Goal: Task Accomplishment & Management: Manage account settings

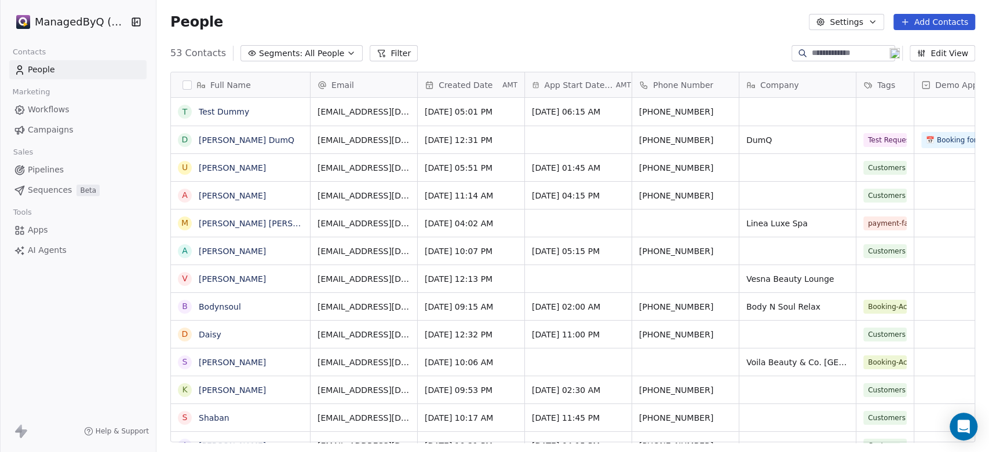
click at [137, 23] on icon "button" at bounding box center [137, 22] width 1 height 2
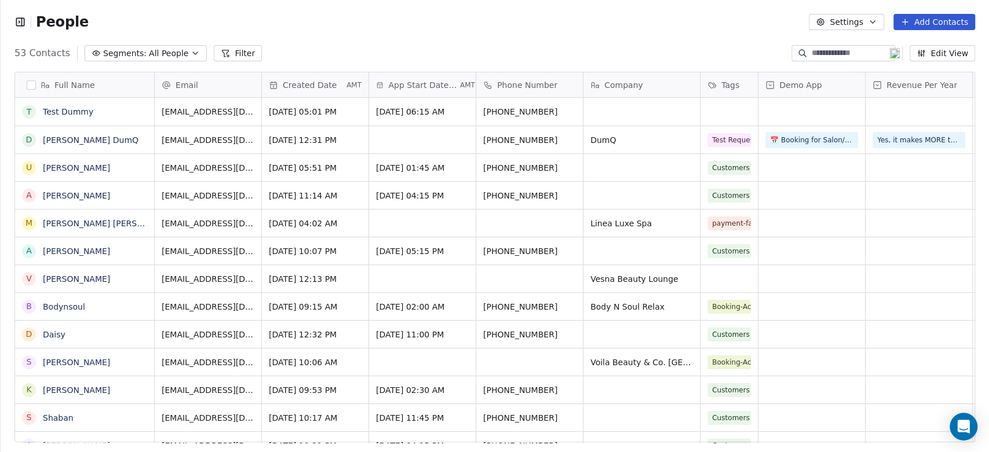
scroll to position [10, 10]
click at [134, 49] on span "Segments:" at bounding box center [124, 53] width 43 height 12
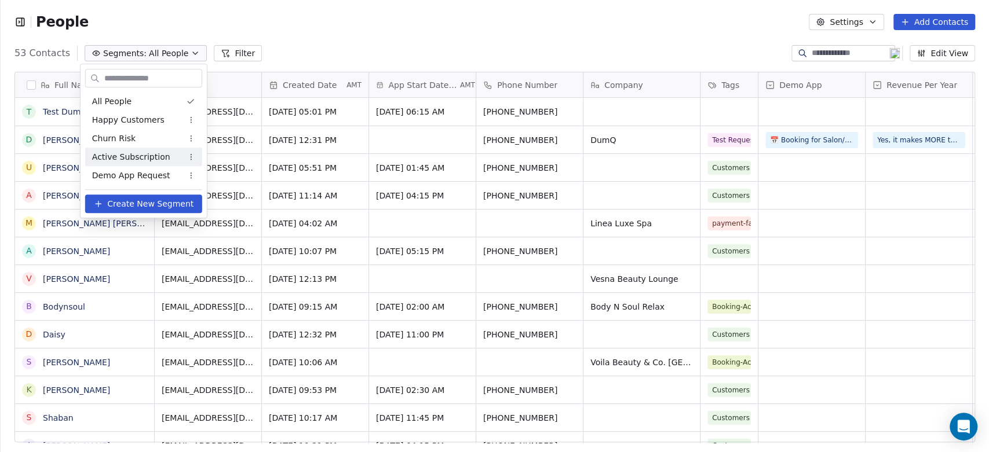
click at [134, 153] on span "Active Subscription" at bounding box center [131, 157] width 78 height 12
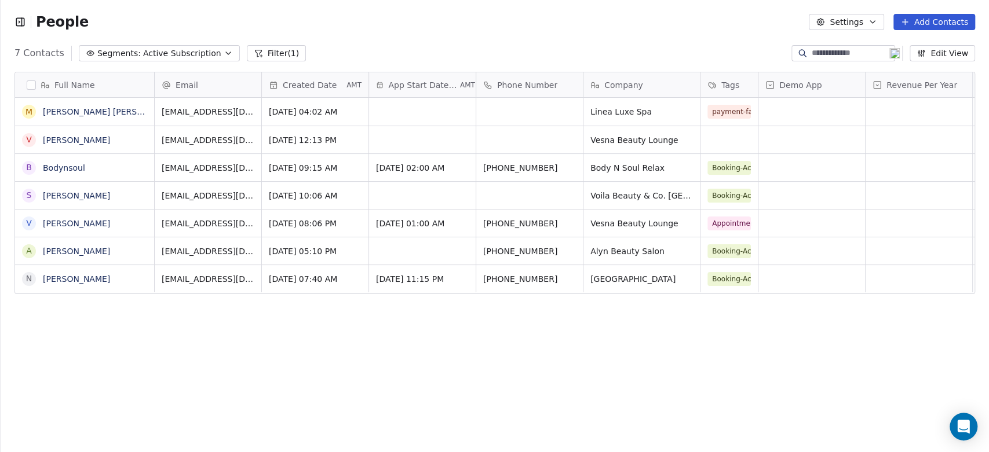
scroll to position [0, 8]
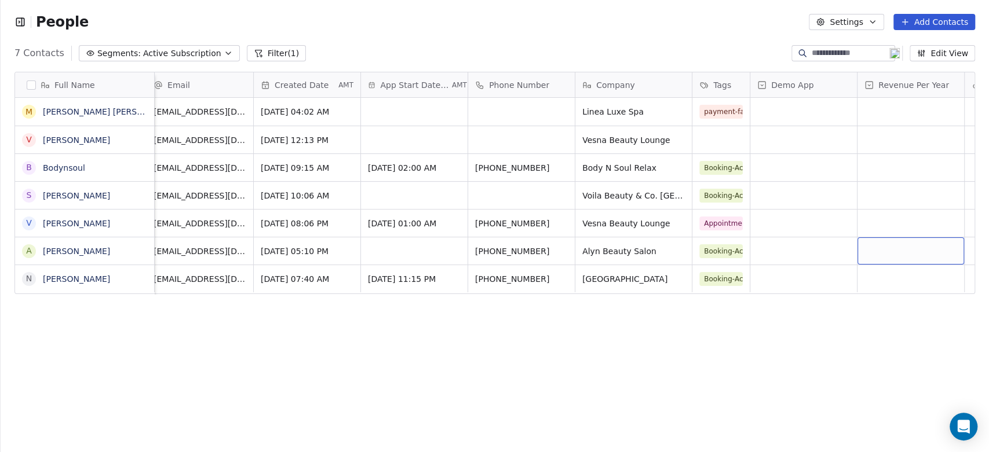
click at [942, 49] on button "Edit View" at bounding box center [941, 53] width 65 height 16
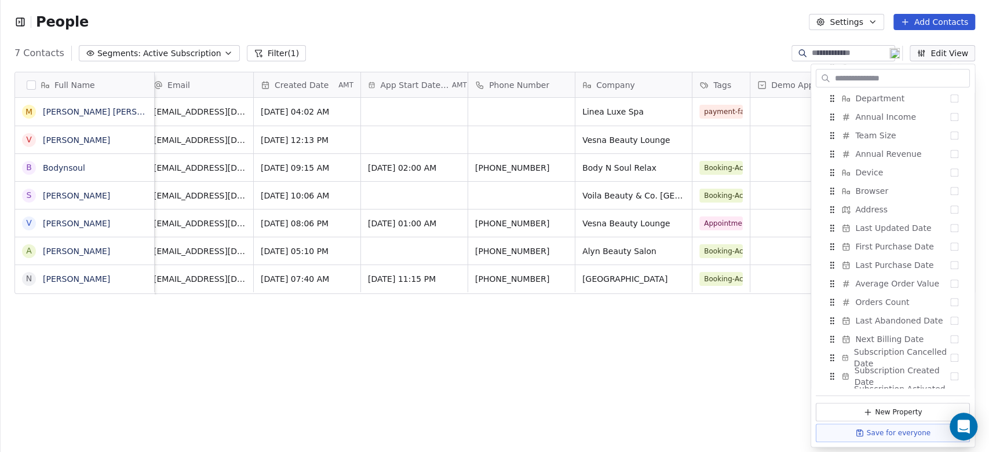
scroll to position [858, 0]
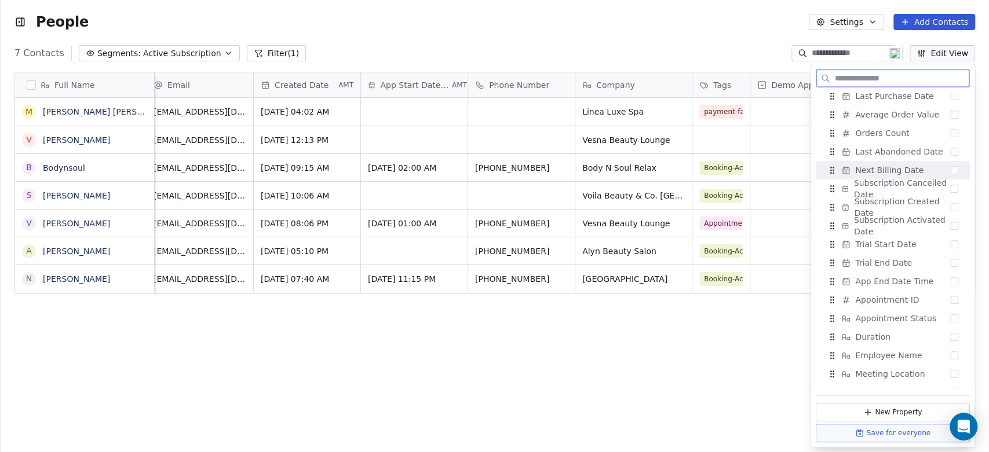
click at [950, 170] on button "Suggestions" at bounding box center [954, 170] width 8 height 8
click at [950, 171] on button "Suggestions" at bounding box center [954, 170] width 8 height 8
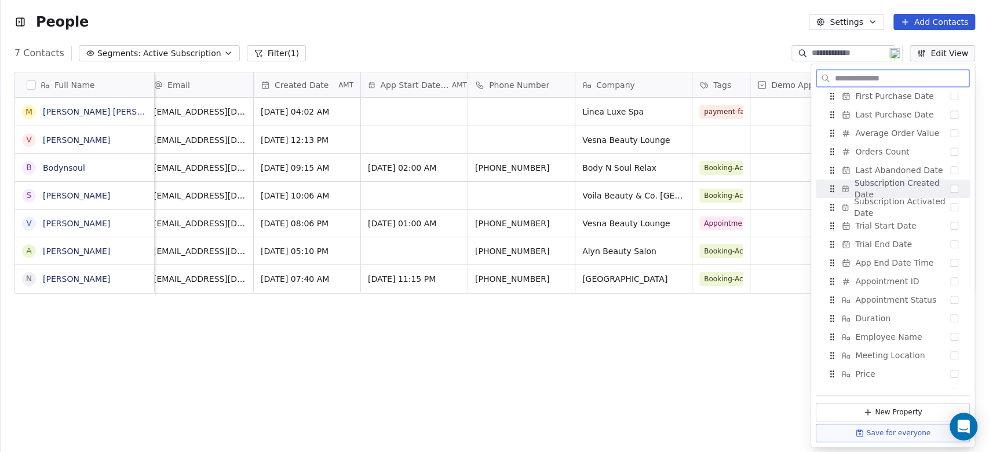
scroll to position [895, 0]
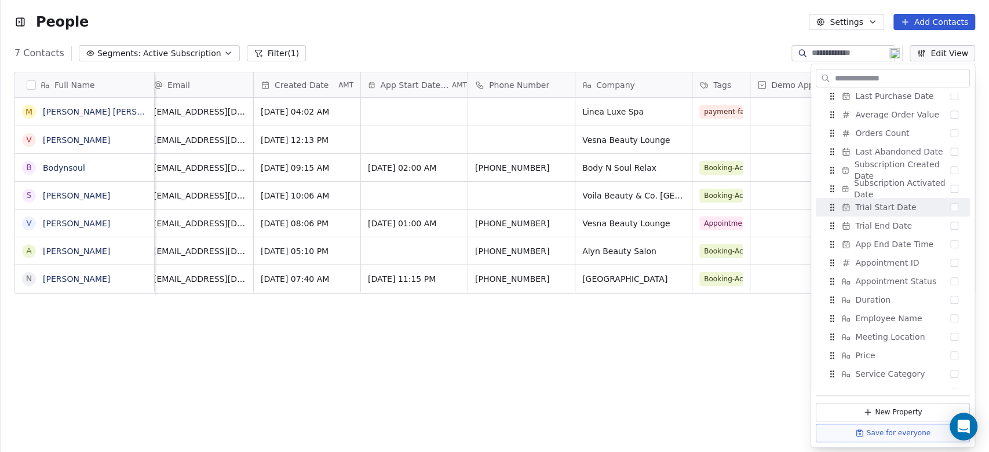
click at [688, 356] on div "Full Name M Maria teresa gombio baquiran V Vesna Jarawan B Bodynsoul S Stephani…" at bounding box center [495, 262] width 988 height 398
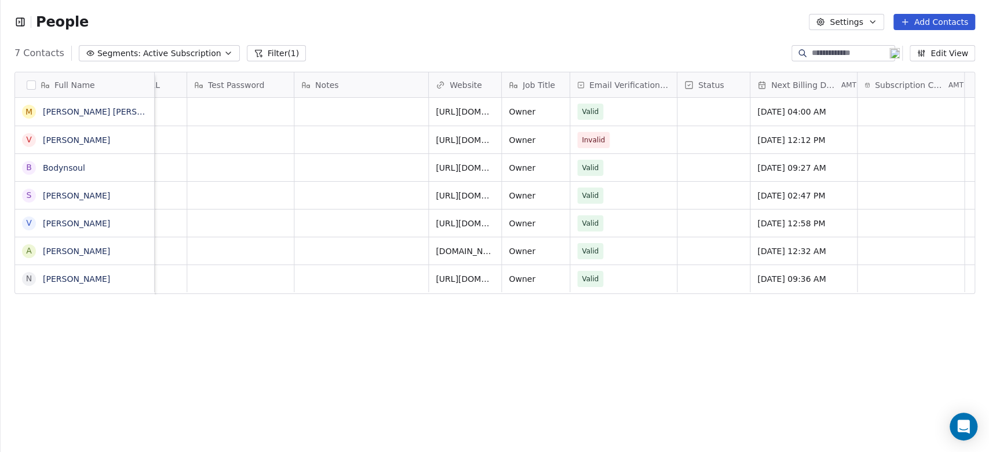
scroll to position [0, 920]
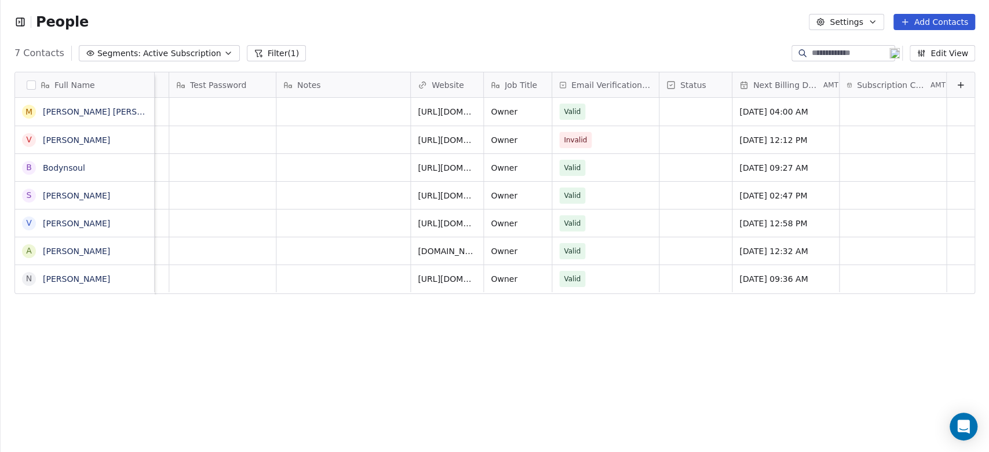
click at [865, 86] on span "Subscription Cancelled Date" at bounding box center [892, 85] width 71 height 12
click at [866, 84] on html "People Settings Add Contacts 7 Contacts Segments: Active Subscription Filter (1…" at bounding box center [494, 226] width 989 height 452
click at [105, 111] on link "Maria teresa gombio baquiran" at bounding box center [111, 111] width 137 height 9
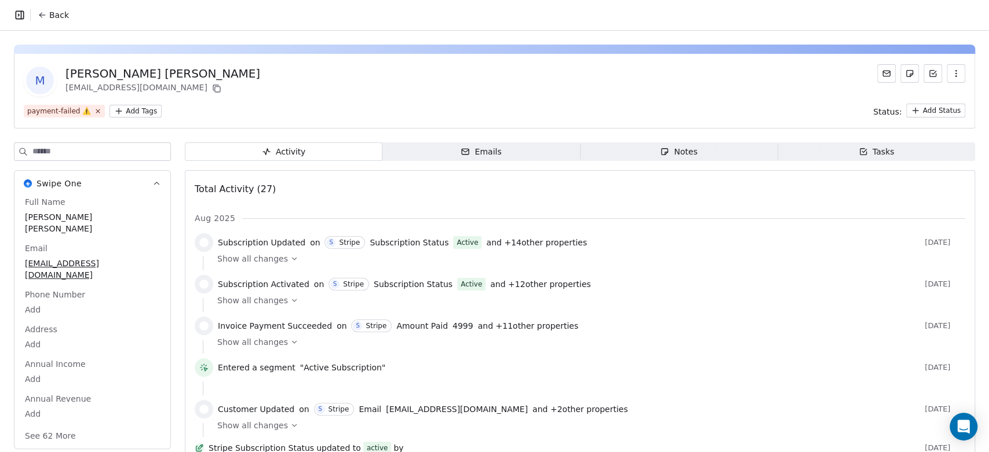
click at [43, 16] on icon at bounding box center [42, 14] width 9 height 9
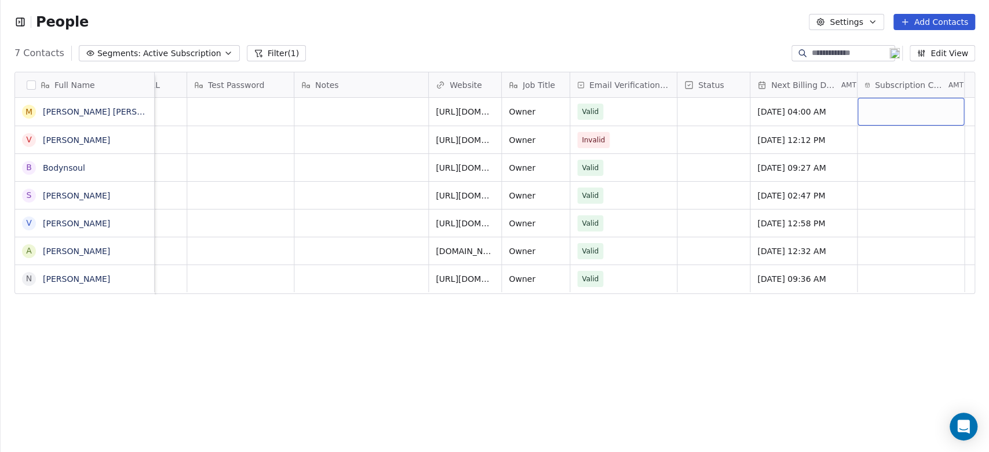
scroll to position [0, 920]
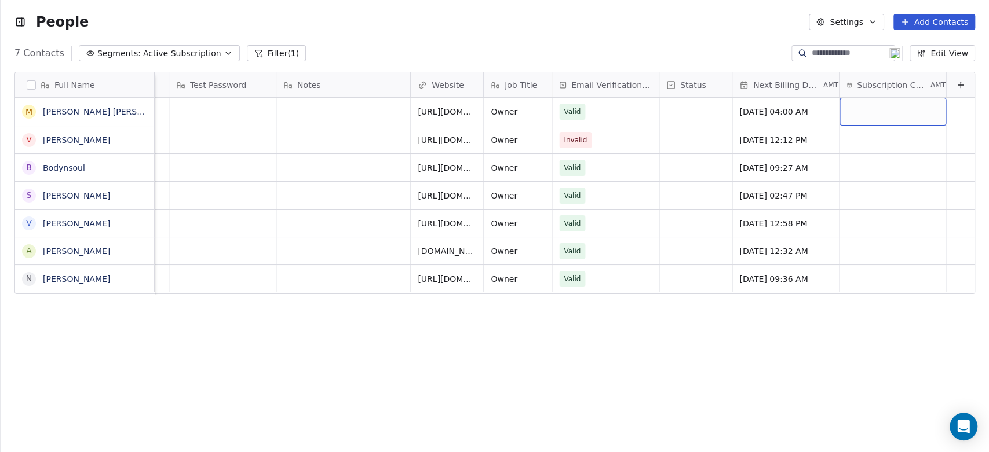
click at [946, 53] on button "Edit View" at bounding box center [941, 53] width 65 height 16
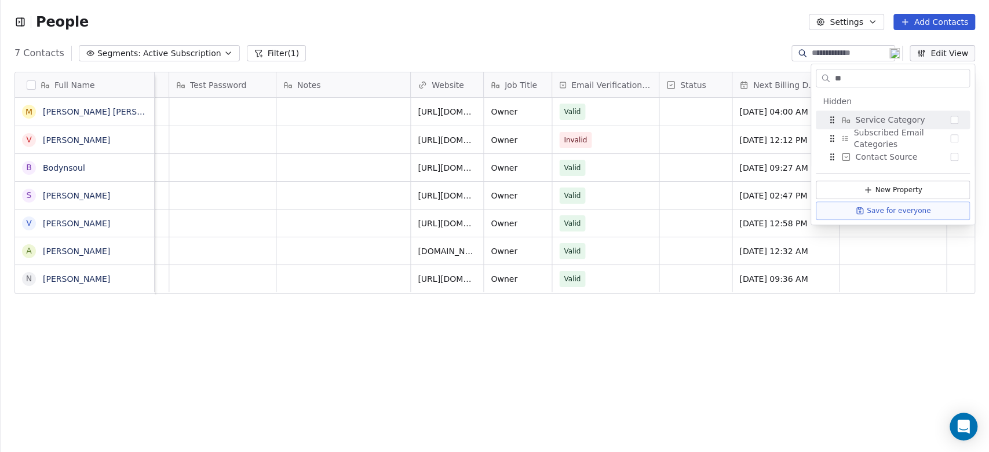
scroll to position [34, 0]
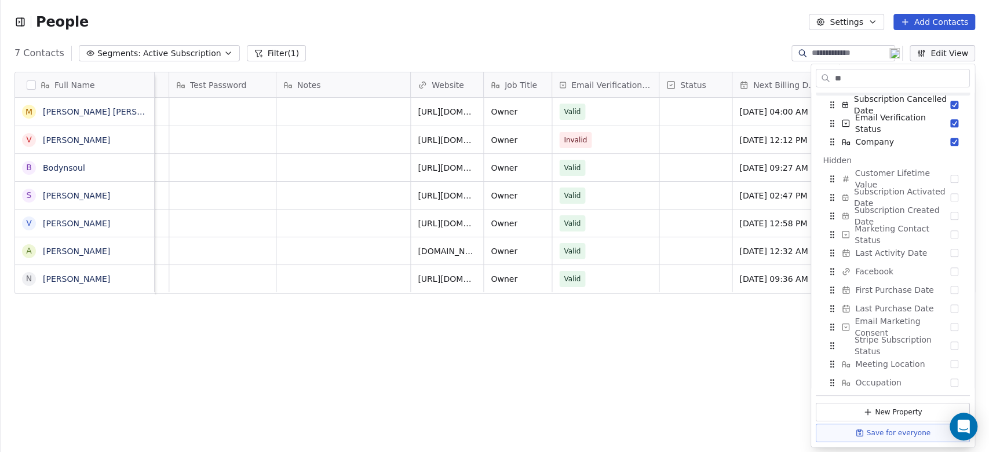
type input "*"
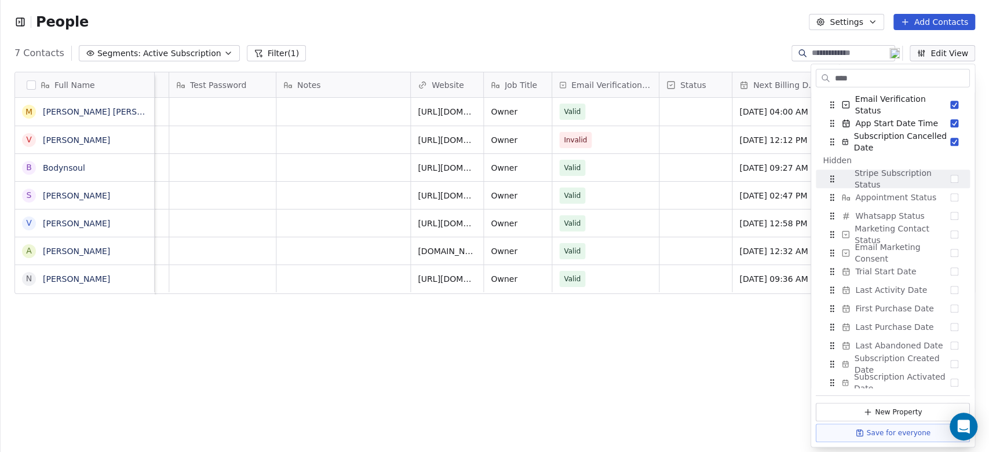
type input "****"
click at [913, 184] on span "Stripe Subscription Status" at bounding box center [902, 178] width 95 height 23
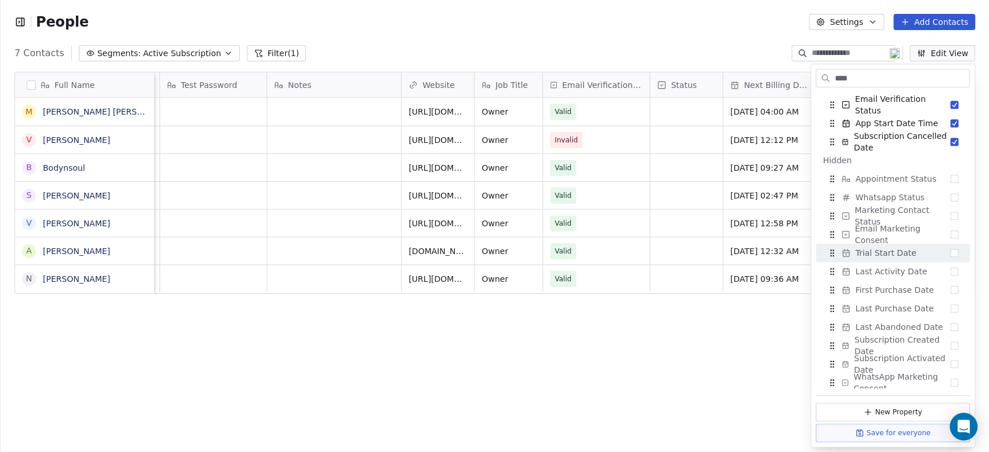
click at [737, 383] on div "Full Name M Maria teresa gombio baquiran V Vesna Jarawan B Bodynsoul S Stephani…" at bounding box center [495, 262] width 988 height 398
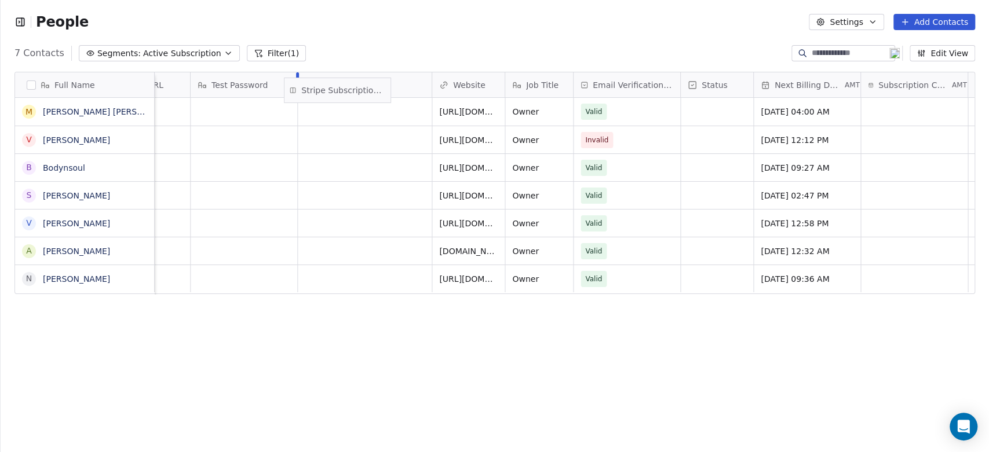
scroll to position [0, 880]
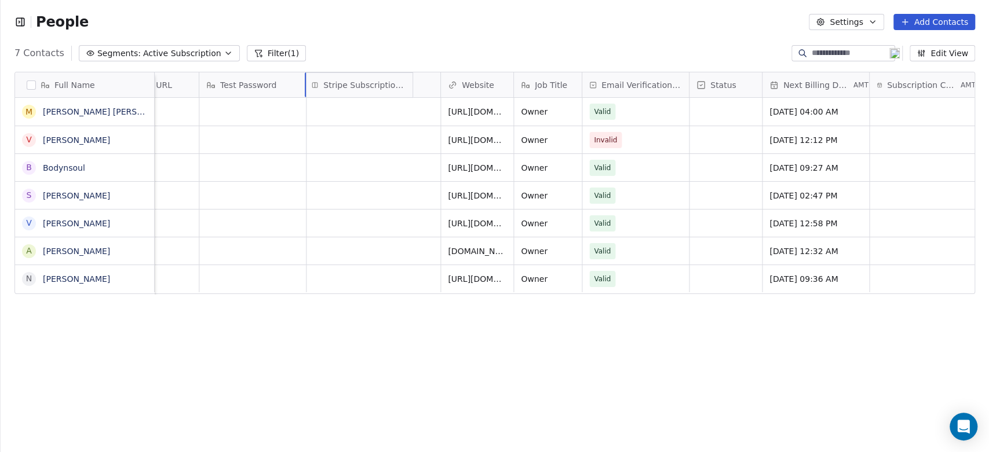
drag, startPoint x: 956, startPoint y: 82, endPoint x: 345, endPoint y: 87, distance: 611.7
click at [345, 87] on div "Full Name M Maria teresa gombio baquiran V Vesna Jarawan B Bodynsoul S Stephani…" at bounding box center [494, 183] width 959 height 222
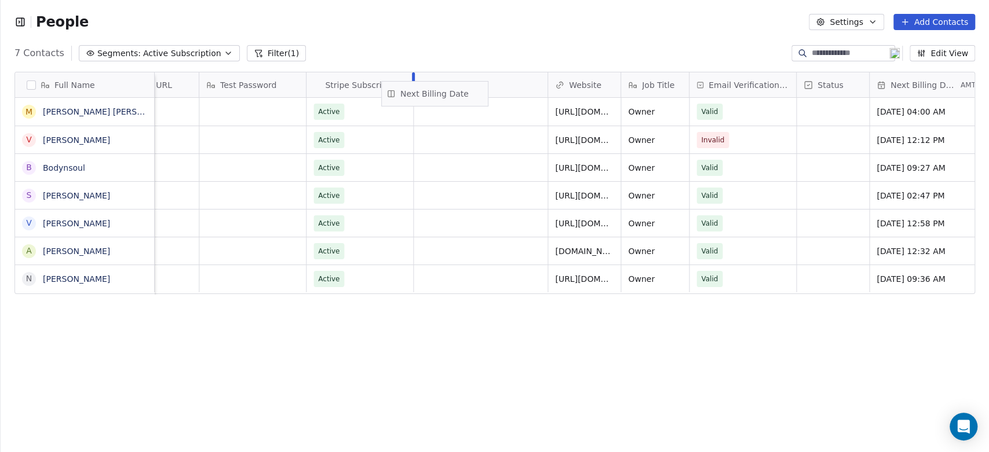
drag, startPoint x: 925, startPoint y: 86, endPoint x: 437, endPoint y: 95, distance: 487.8
click at [437, 95] on div "Full Name M Maria teresa gombio baquiran V Vesna Jarawan B Bodynsoul S Stephani…" at bounding box center [494, 183] width 959 height 222
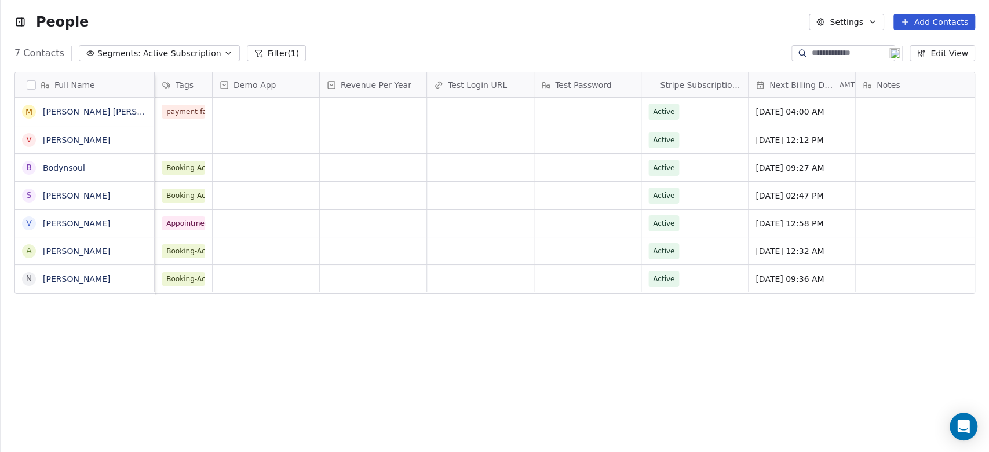
scroll to position [0, 429]
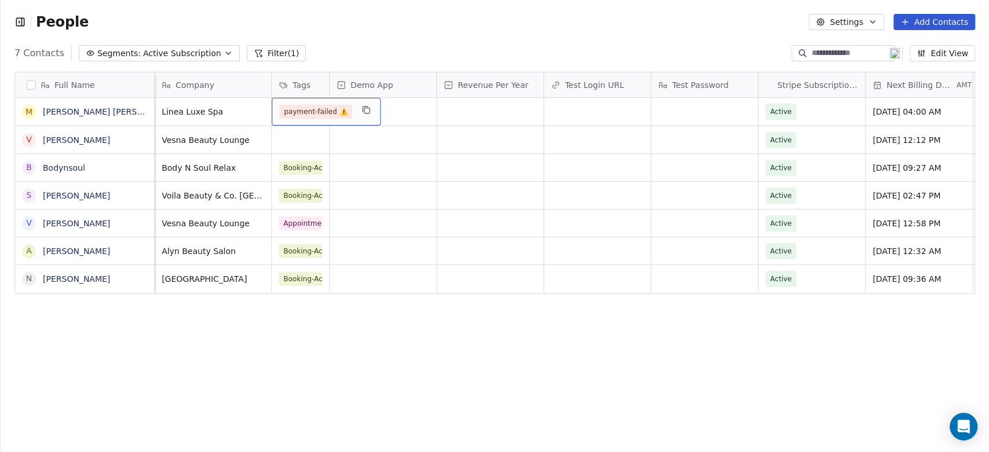
click at [301, 109] on span "payment-failed ⚠️" at bounding box center [315, 112] width 73 height 14
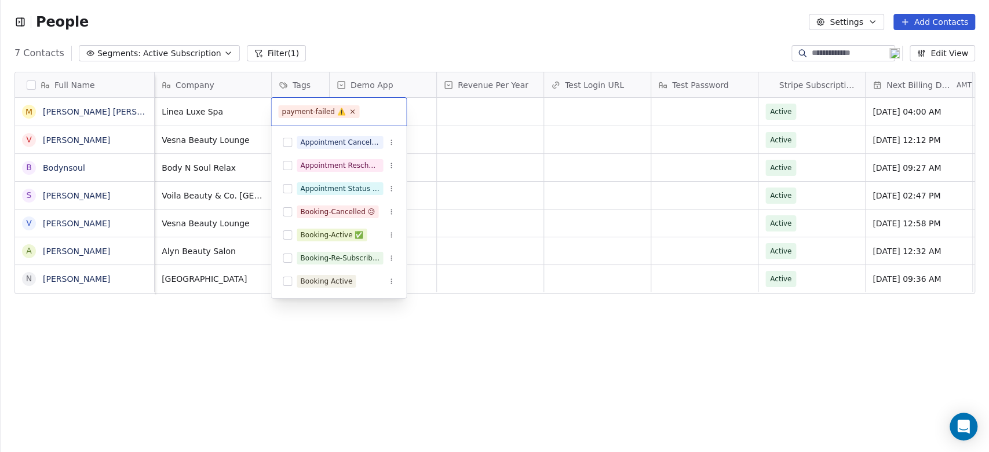
click at [814, 110] on html "People Settings Add Contacts 7 Contacts Segments: Active Subscription Filter (1…" at bounding box center [494, 226] width 989 height 452
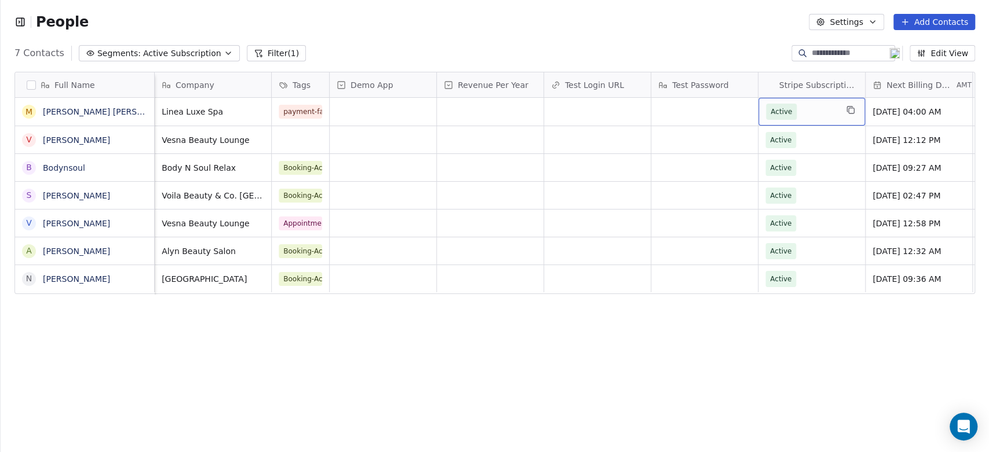
click at [814, 110] on span "Active" at bounding box center [801, 112] width 71 height 16
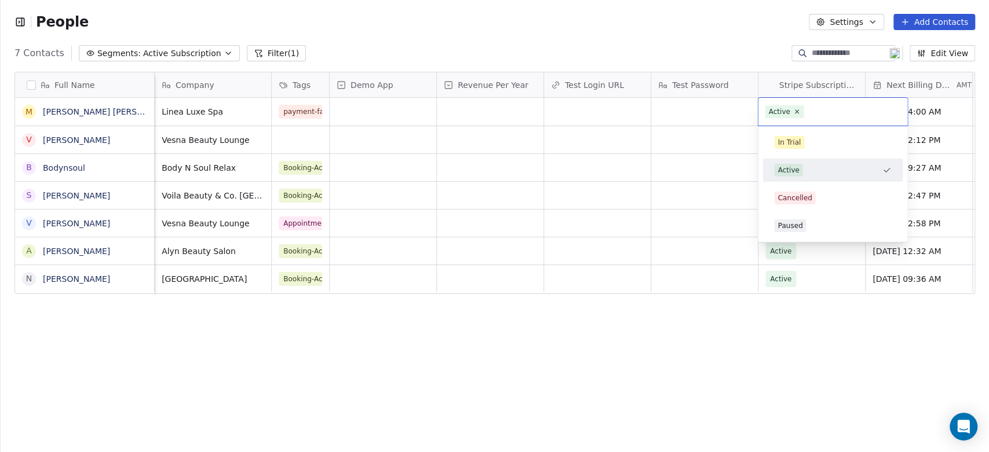
click at [544, 387] on html "People Settings Add Contacts 7 Contacts Segments: Active Subscription Filter (1…" at bounding box center [494, 226] width 989 height 452
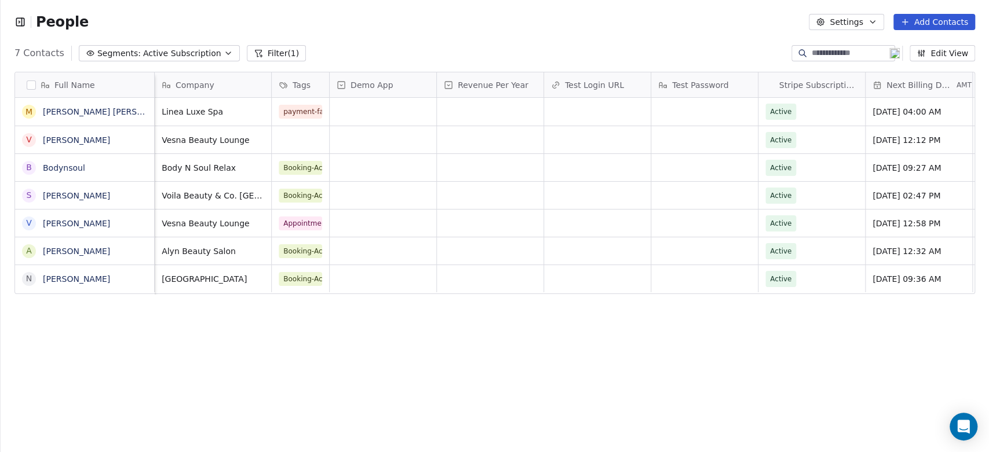
click at [20, 22] on icon "button" at bounding box center [20, 22] width 12 height 12
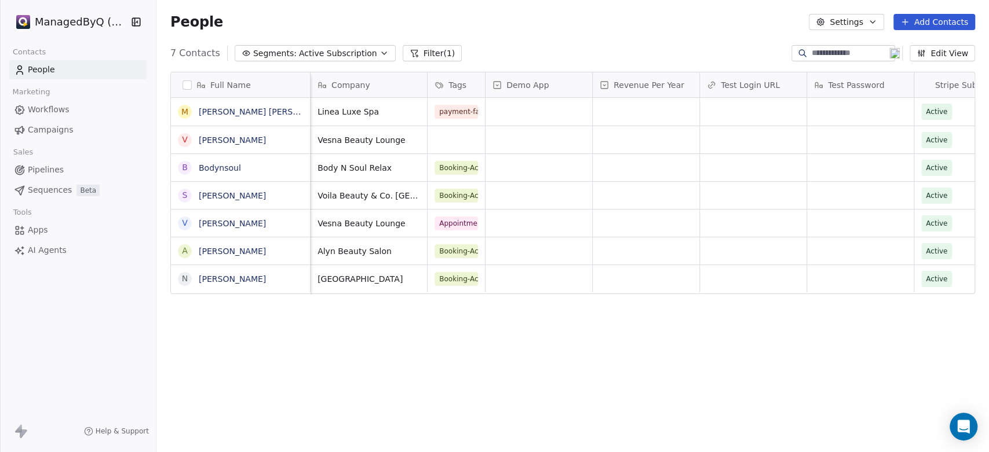
click at [136, 23] on icon "button" at bounding box center [136, 22] width 12 height 12
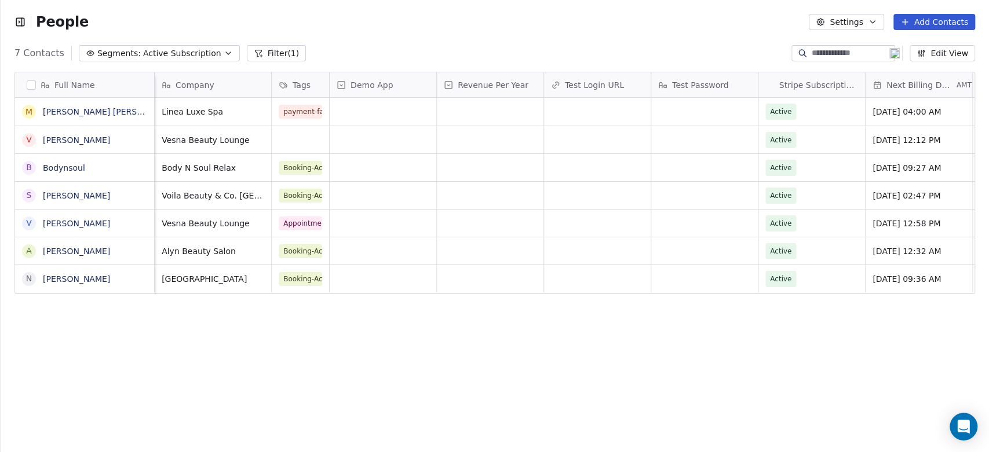
click at [21, 19] on icon "button" at bounding box center [20, 22] width 12 height 12
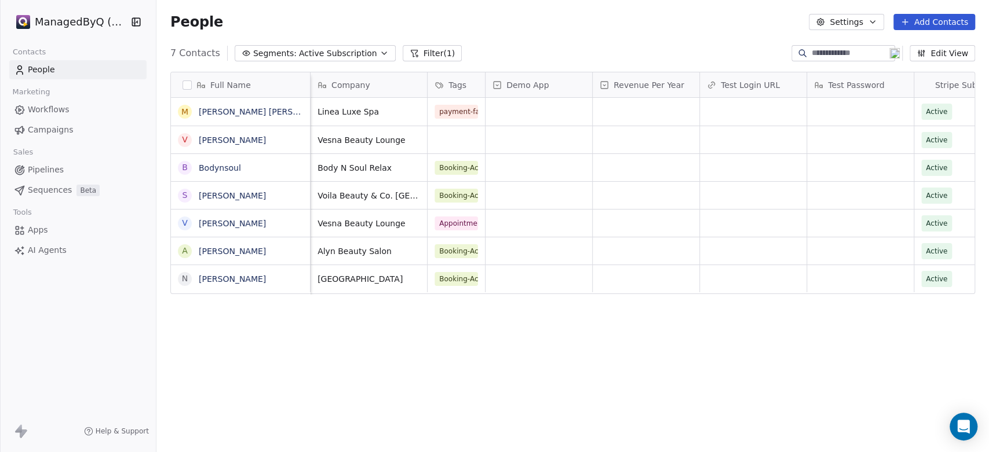
click at [111, 20] on html "ManagedByQ (FZE) Contacts People Marketing Workflows Campaigns Sales Pipelines …" at bounding box center [494, 226] width 989 height 452
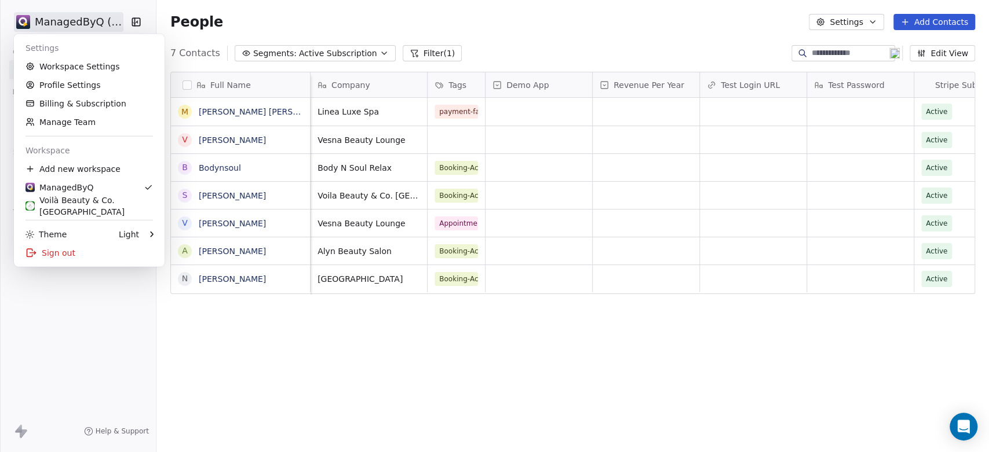
click at [337, 351] on html "ManagedByQ (FZE) Contacts People Marketing Workflows Campaigns Sales Pipelines …" at bounding box center [494, 226] width 989 height 452
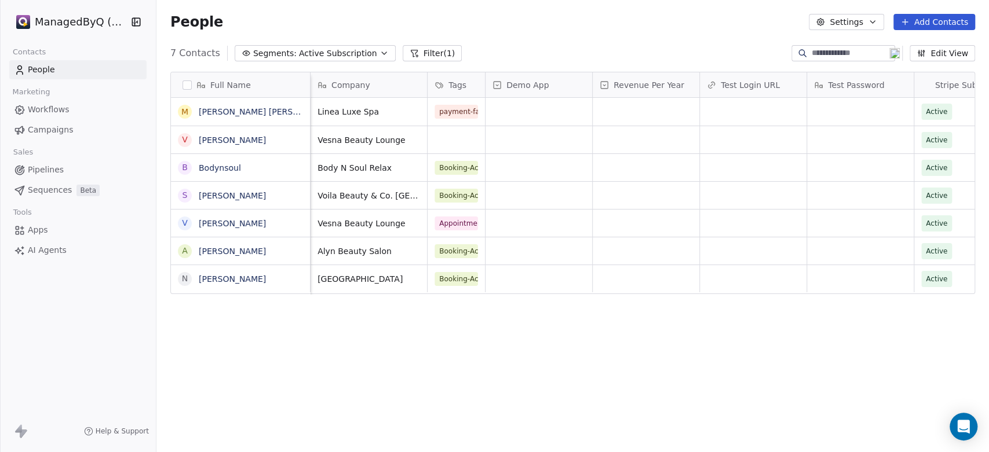
click at [65, 107] on span "Workflows" at bounding box center [49, 110] width 42 height 12
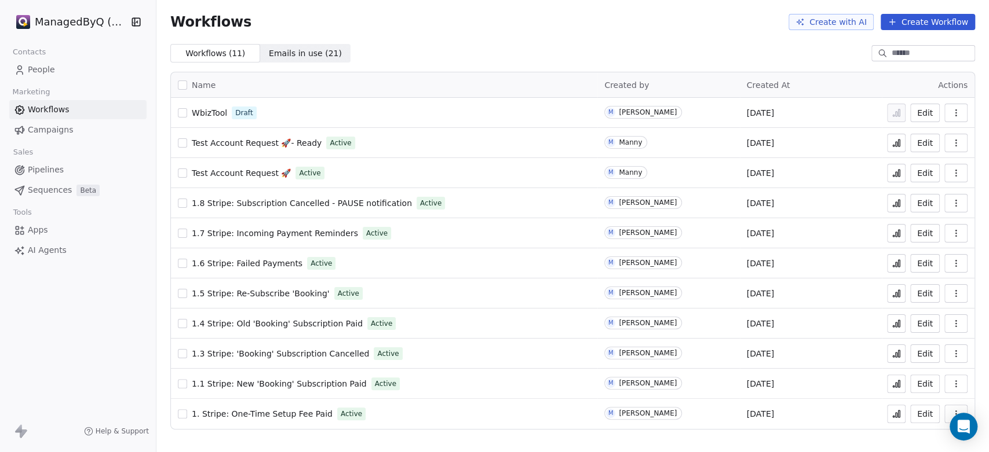
click at [895, 143] on icon at bounding box center [896, 144] width 2 height 5
